Goal: Task Accomplishment & Management: Manage account settings

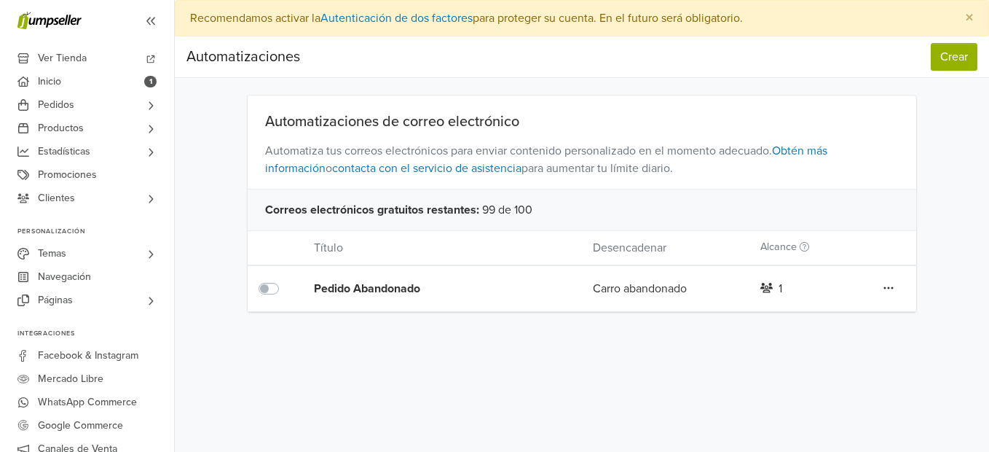
click at [891, 289] on icon at bounding box center [888, 288] width 10 height 12
click at [814, 318] on link "Editar" at bounding box center [836, 317] width 115 height 23
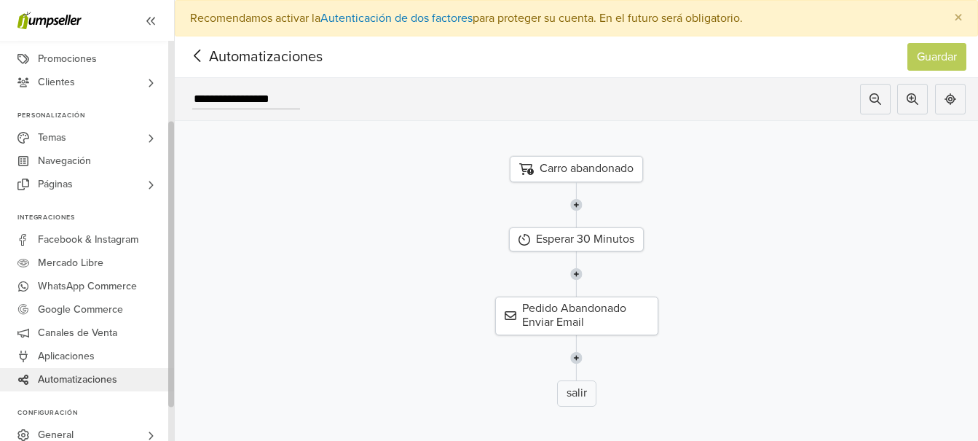
drag, startPoint x: 171, startPoint y: 184, endPoint x: 185, endPoint y: 393, distance: 208.8
click at [185, 393] on div "Ver Tienda Inicio 1 Pedidos Todos los Pedidos Beta" at bounding box center [489, 220] width 978 height 441
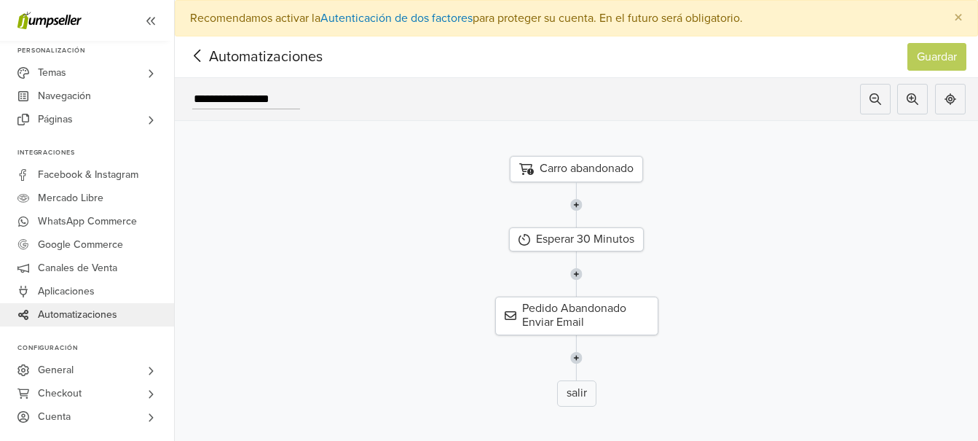
click at [91, 316] on span "Automatizaciones" at bounding box center [77, 314] width 79 height 23
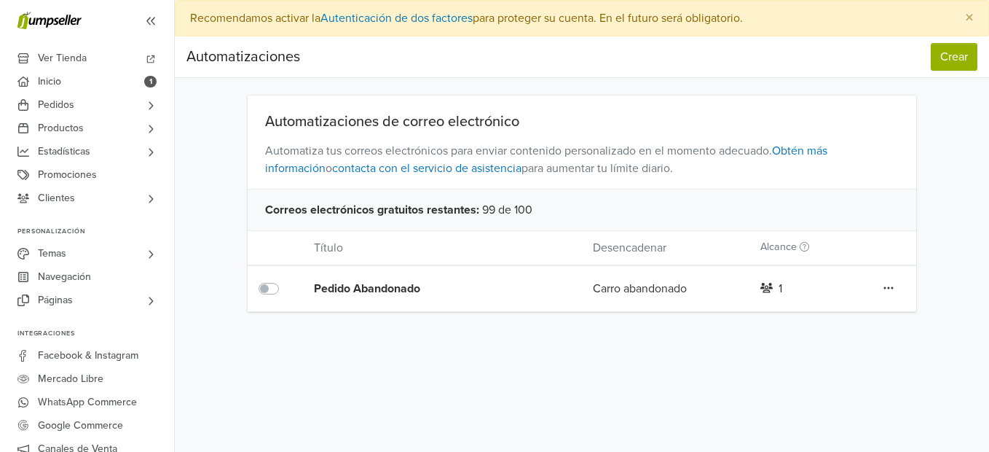
click at [888, 290] on icon at bounding box center [888, 288] width 10 height 12
click at [767, 287] on icon at bounding box center [766, 288] width 13 height 10
click at [424, 291] on div "Pedido Abandonado" at bounding box center [425, 288] width 223 height 17
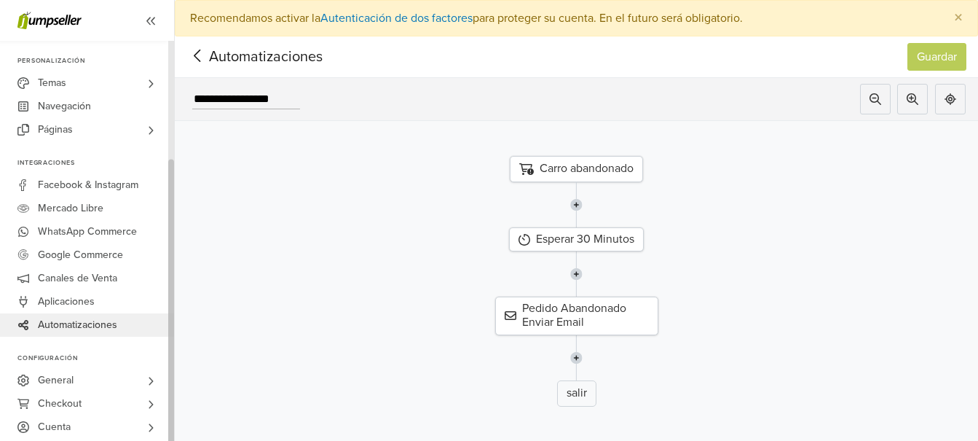
drag, startPoint x: 173, startPoint y: 205, endPoint x: 177, endPoint y: 402, distance: 197.4
click at [177, 402] on div "Ver Tienda Inicio 1 Pedidos Todos los Pedidos Beta" at bounding box center [489, 220] width 978 height 441
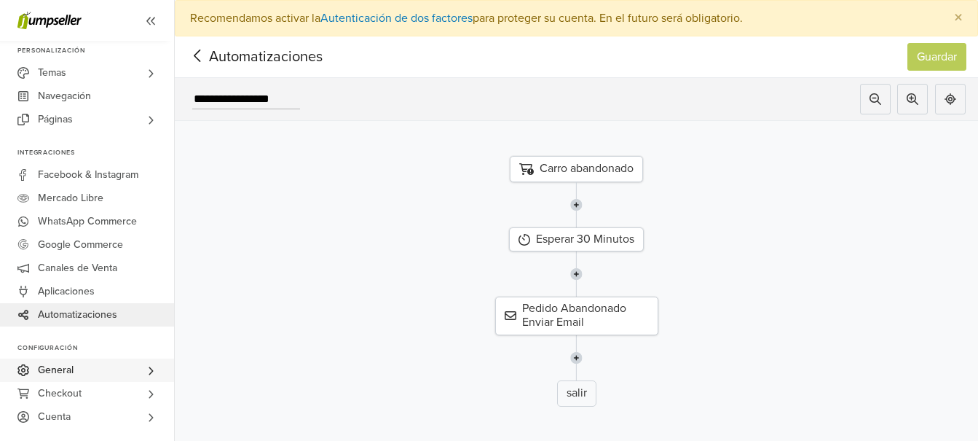
click at [83, 373] on link "General" at bounding box center [87, 369] width 174 height 23
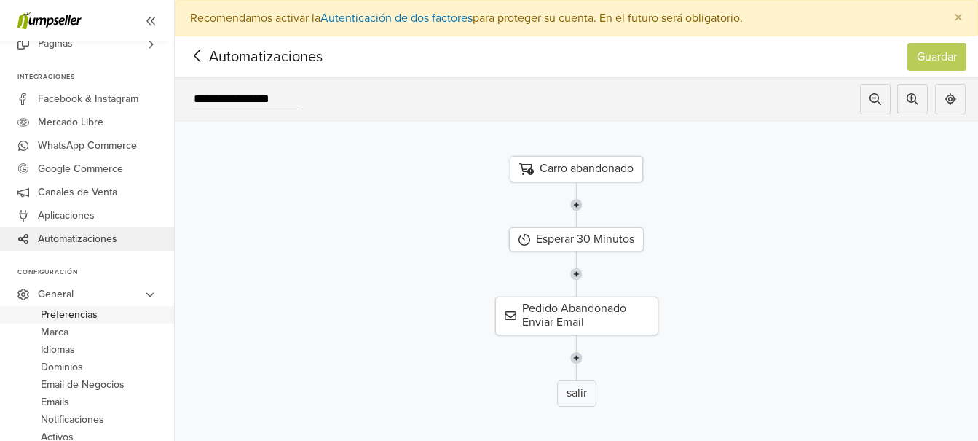
click at [84, 316] on span "Preferencias" at bounding box center [69, 314] width 57 height 17
